Goal: Transaction & Acquisition: Subscribe to service/newsletter

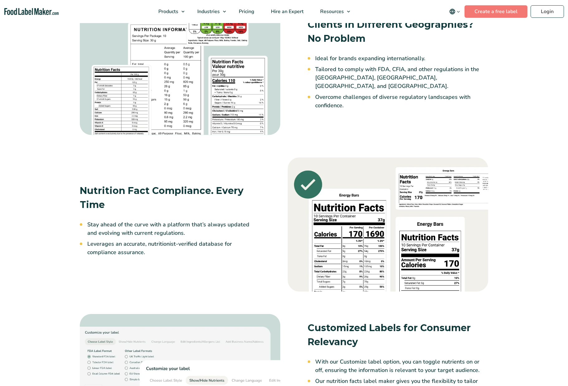
scroll to position [549, 0]
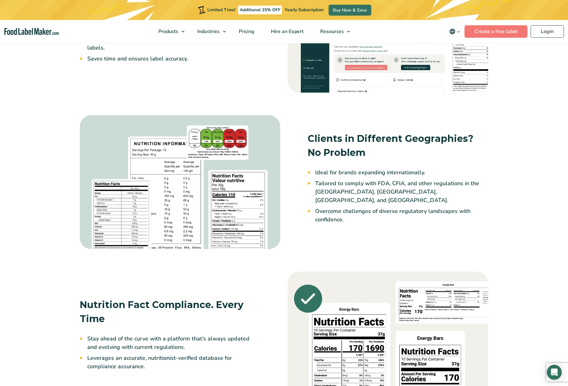
click at [261, 72] on div "Generate Compliant Nutrition Labels Quickly Navigate the difficulties of nutrit…" at bounding box center [180, 25] width 208 height 100
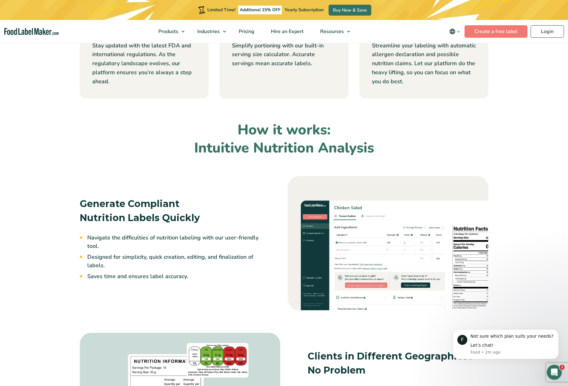
scroll to position [0, 0]
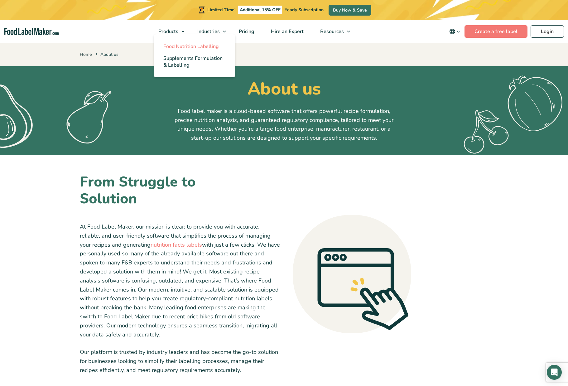
click at [177, 46] on span "Food Nutrition Labelling" at bounding box center [190, 46] width 55 height 7
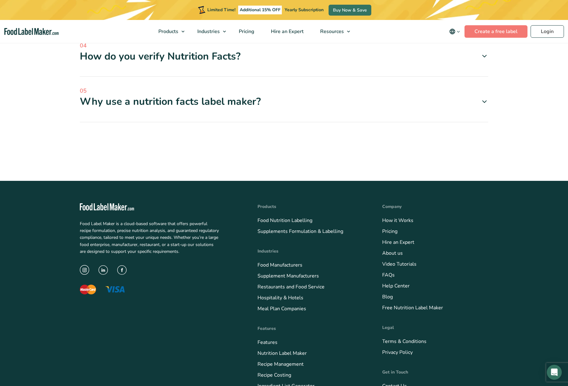
scroll to position [2083, 0]
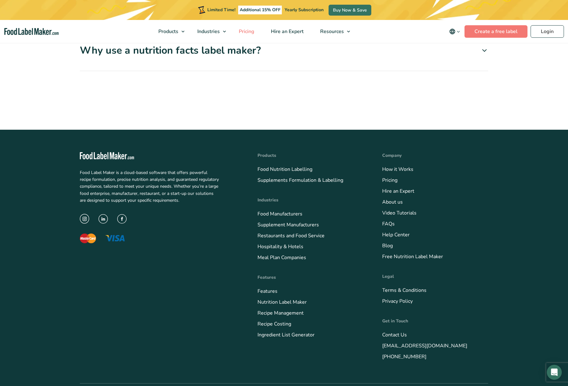
click at [246, 32] on span "Pricing" at bounding box center [246, 31] width 18 height 7
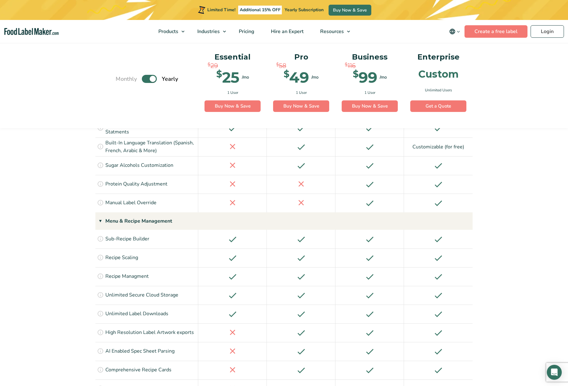
scroll to position [739, 0]
click at [154, 328] on p "High Resolution Label Artwork exports" at bounding box center [149, 332] width 88 height 8
